Goal: Check status: Check status

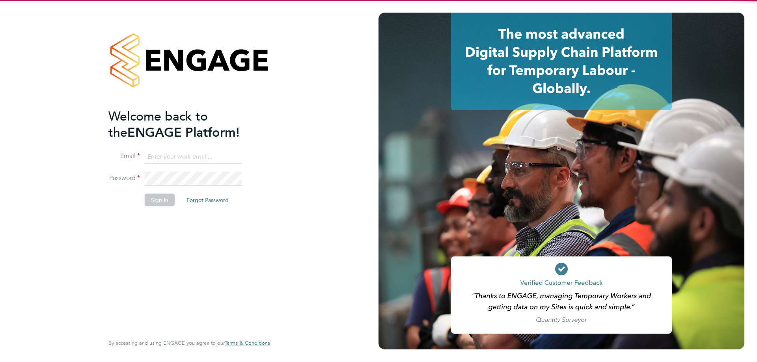
type input "[DOMAIN_NAME][EMAIL_ADDRESS][DOMAIN_NAME]"
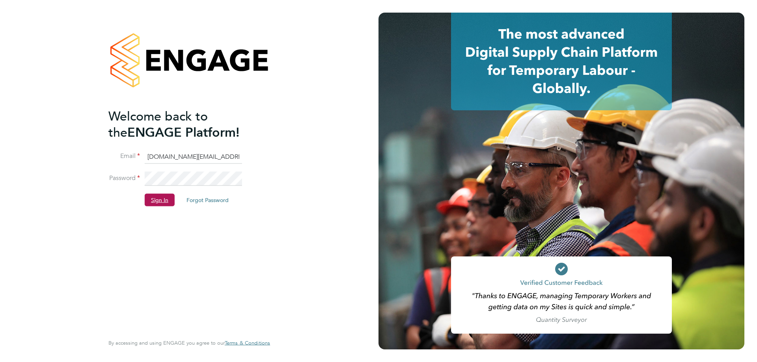
click at [162, 196] on button "Sign In" at bounding box center [160, 199] width 30 height 13
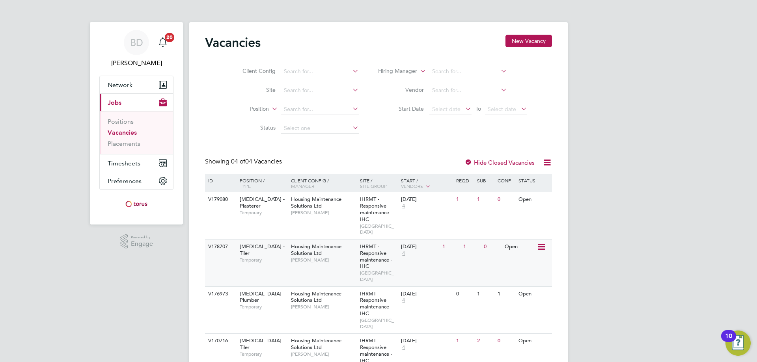
scroll to position [23, 0]
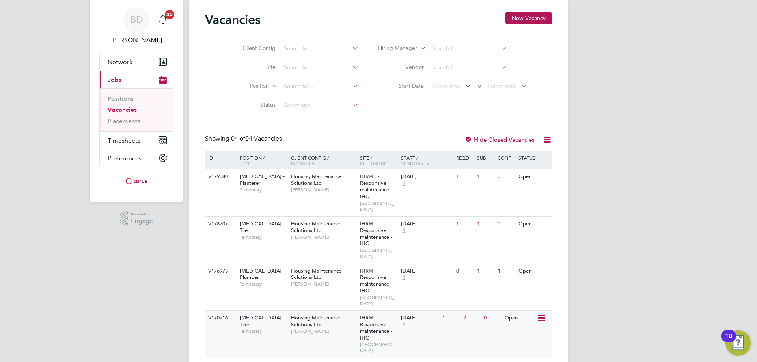
click at [227, 311] on div "V170716" at bounding box center [220, 318] width 28 height 15
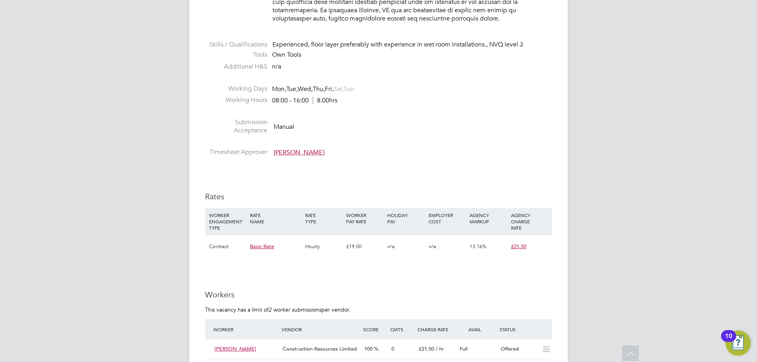
scroll to position [512, 0]
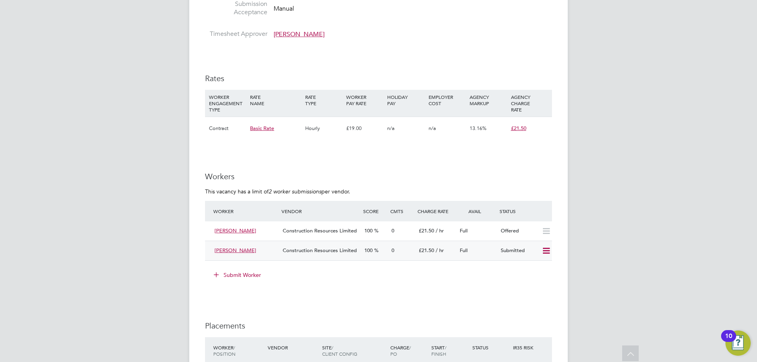
click at [549, 249] on icon at bounding box center [546, 251] width 10 height 6
click at [533, 266] on li "Offer" at bounding box center [536, 267] width 28 height 11
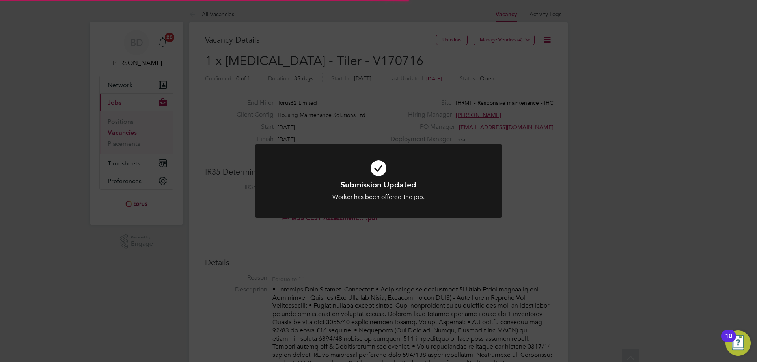
scroll to position [23, 55]
click at [420, 243] on div "Submission Updated Worker has been offered the job. Cancel Okay" at bounding box center [378, 181] width 757 height 362
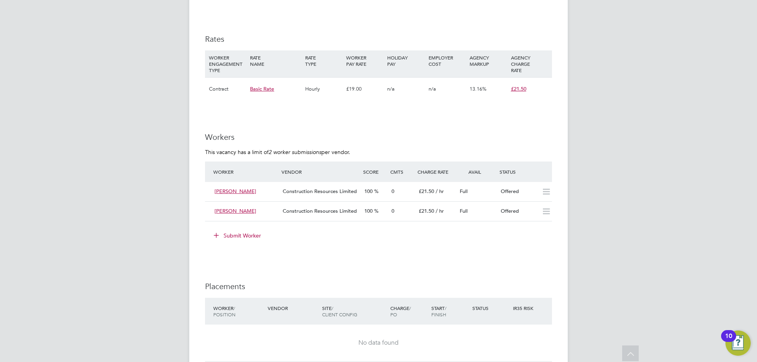
scroll to position [631, 0]
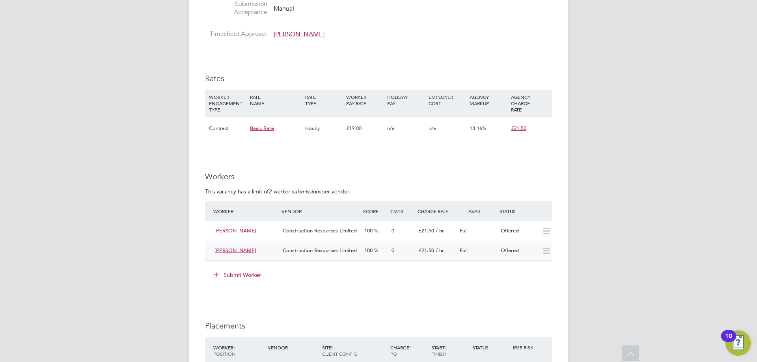
click at [224, 251] on span "Lee Adair" at bounding box center [235, 250] width 42 height 7
